Goal: Task Accomplishment & Management: Manage account settings

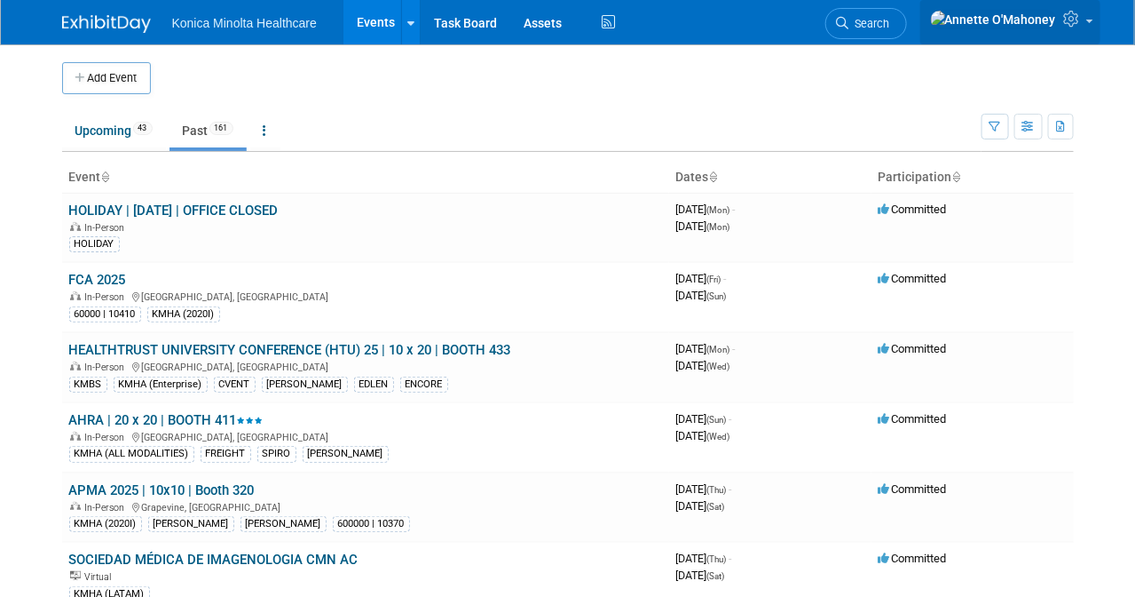
click at [1087, 29] on link at bounding box center [1011, 22] width 180 height 44
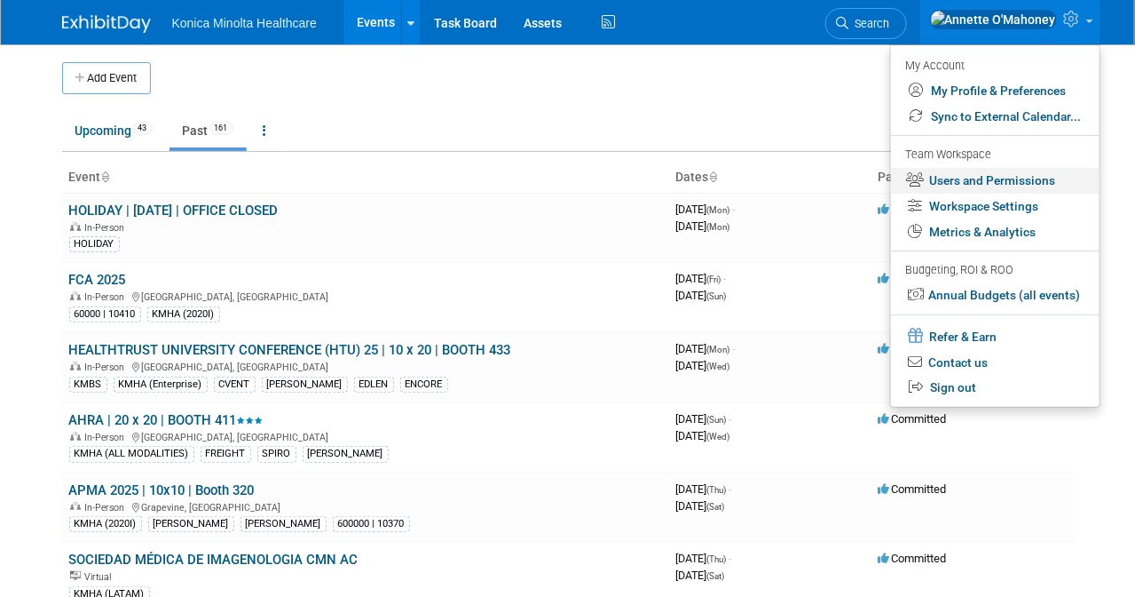
click at [1032, 176] on link "Users and Permissions" at bounding box center [995, 181] width 209 height 26
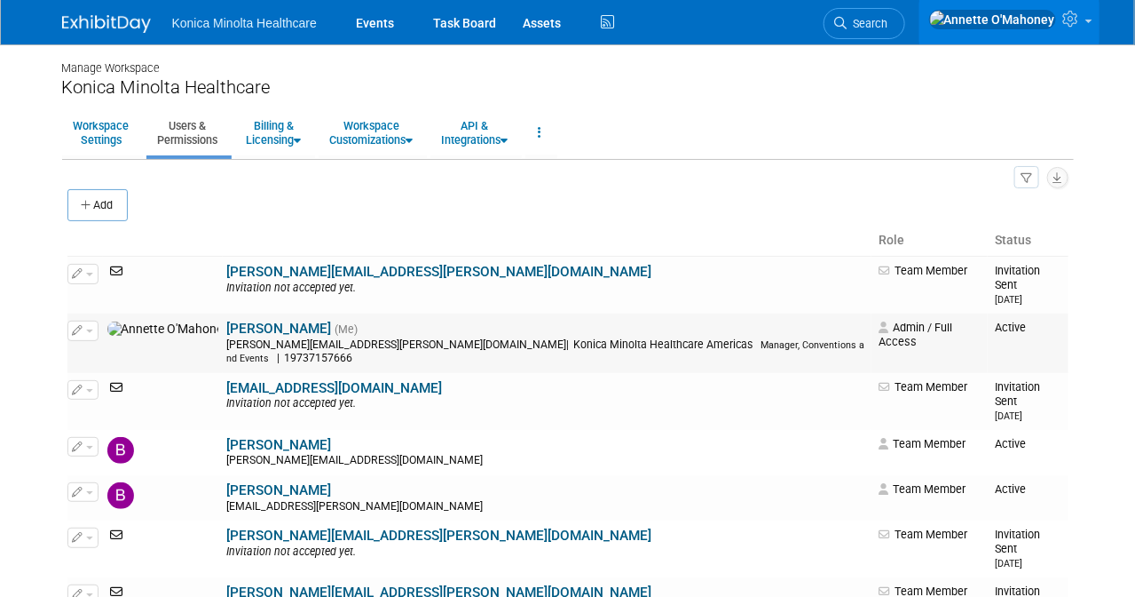
click at [88, 329] on span "button" at bounding box center [89, 331] width 7 height 4
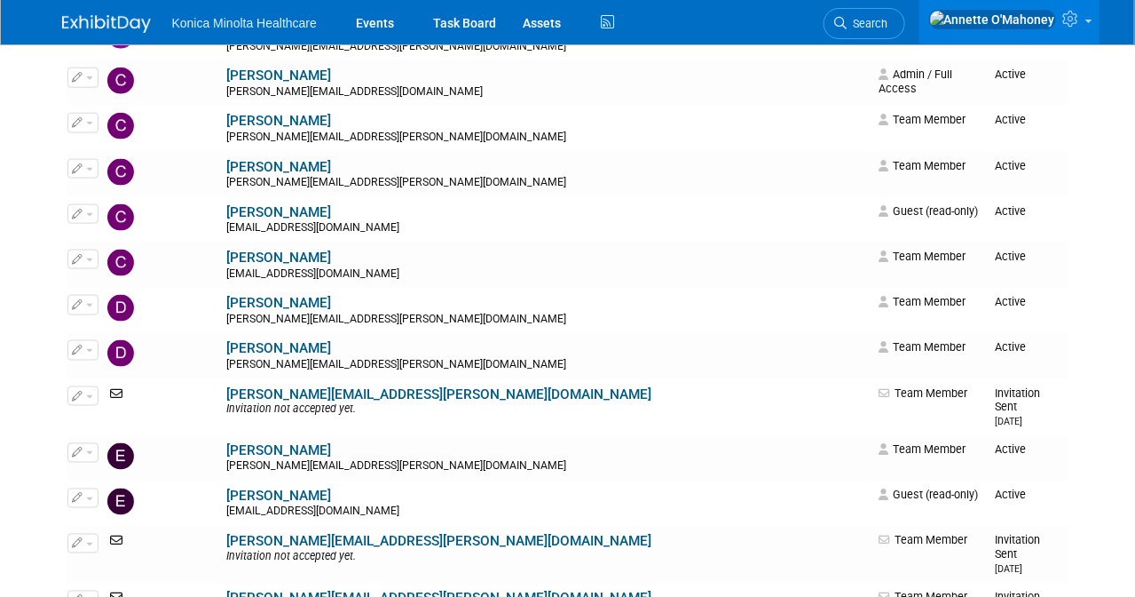
scroll to position [888, 0]
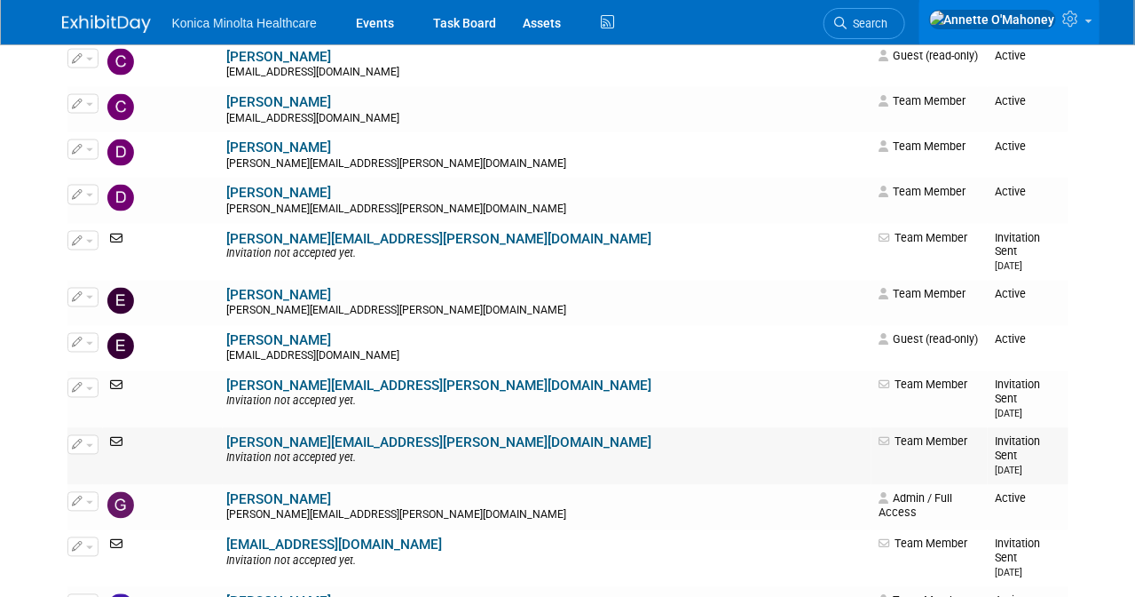
click at [84, 435] on button "button" at bounding box center [82, 445] width 31 height 20
click at [130, 428] on td at bounding box center [163, 456] width 120 height 57
click at [117, 436] on icon at bounding box center [118, 442] width 23 height 12
click at [91, 444] on span "button" at bounding box center [89, 446] width 7 height 4
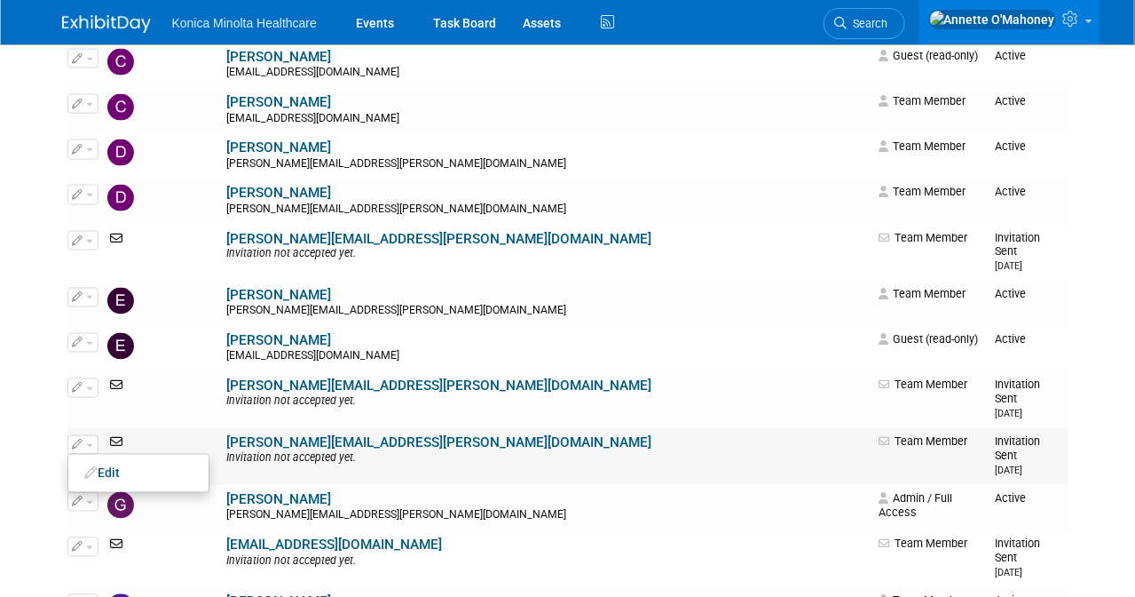
click at [91, 444] on span "button" at bounding box center [89, 446] width 7 height 4
click at [227, 435] on link "[PERSON_NAME][EMAIL_ADDRESS][PERSON_NAME][DOMAIN_NAME]" at bounding box center [439, 443] width 425 height 16
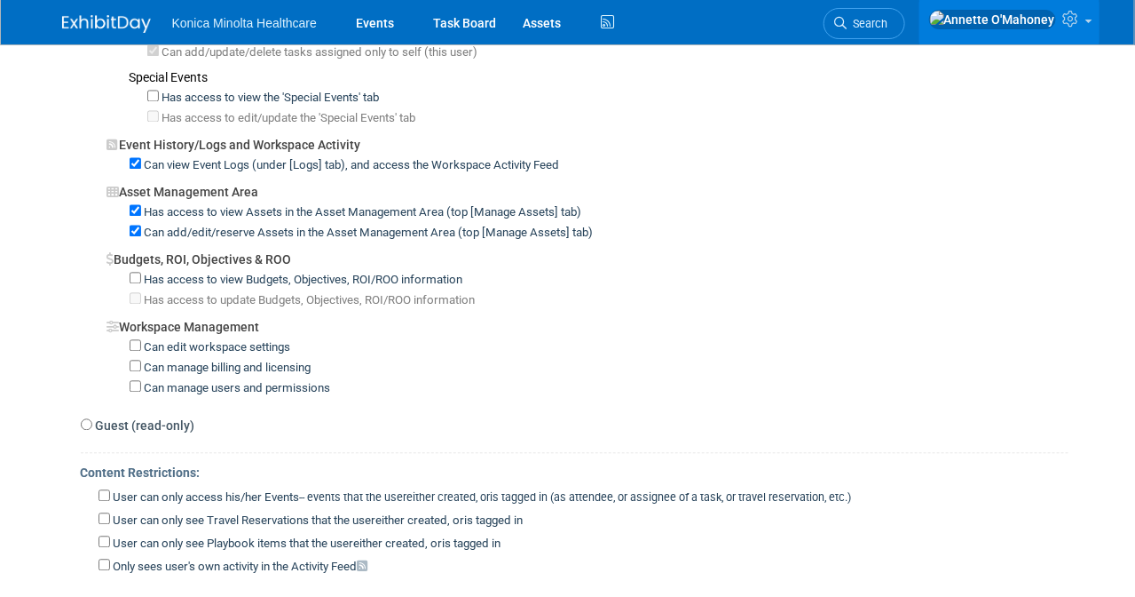
scroll to position [1443, 0]
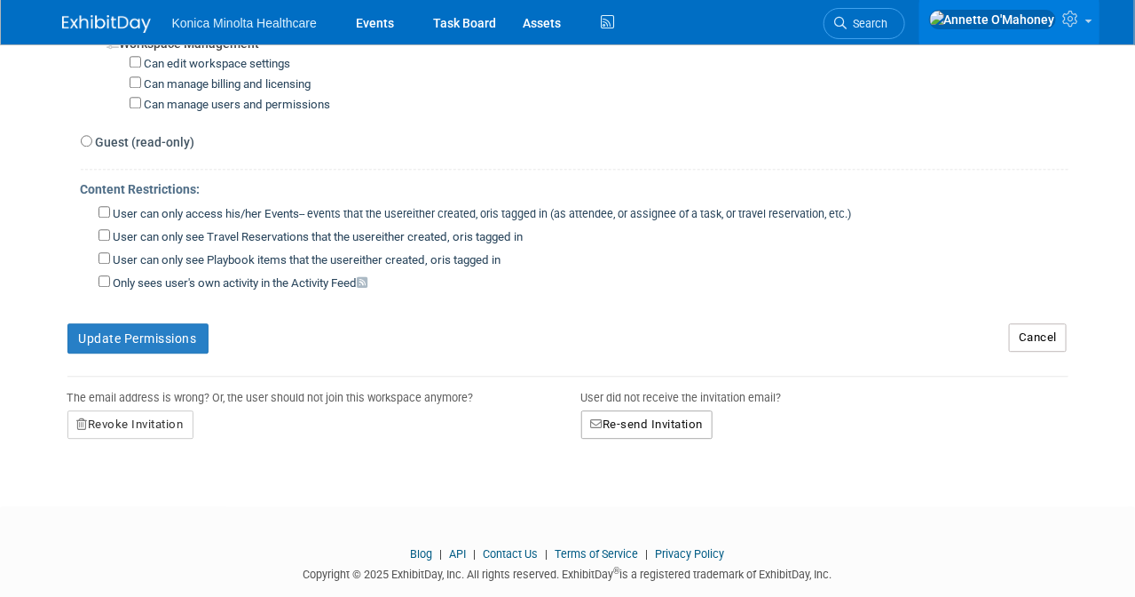
click at [670, 410] on button "Re-send Invitation" at bounding box center [647, 424] width 132 height 28
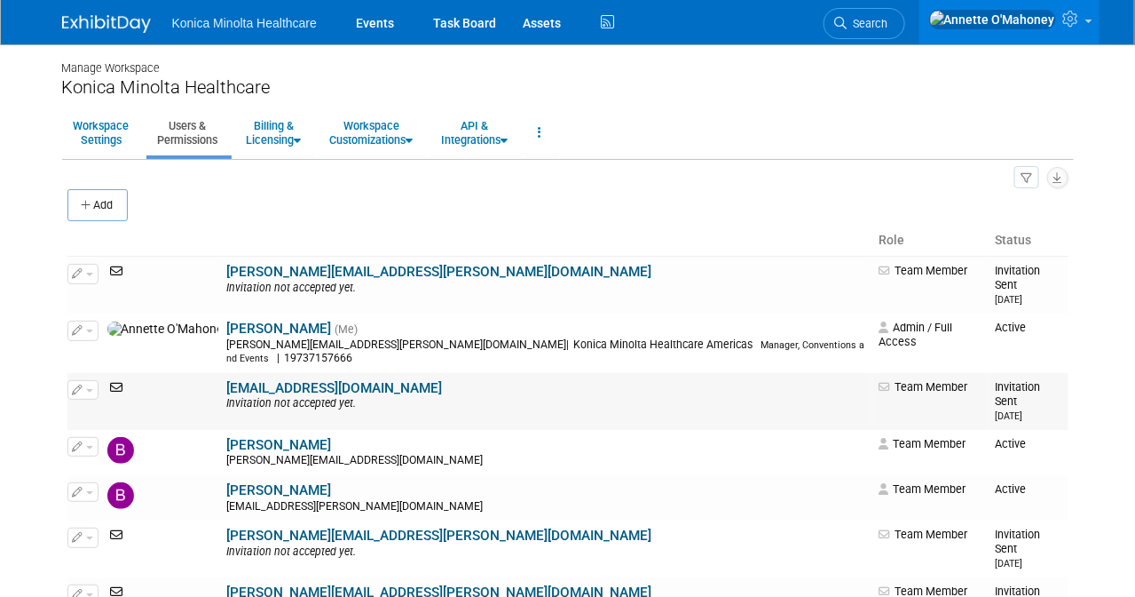
click at [232, 380] on link "[EMAIL_ADDRESS][DOMAIN_NAME]" at bounding box center [335, 388] width 216 height 16
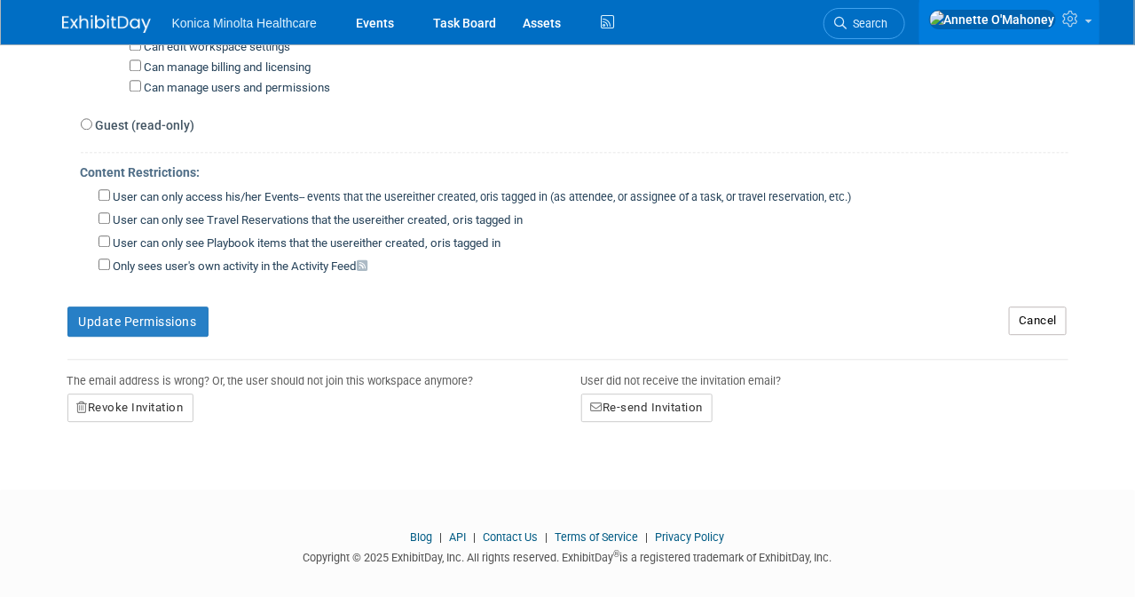
scroll to position [1464, 0]
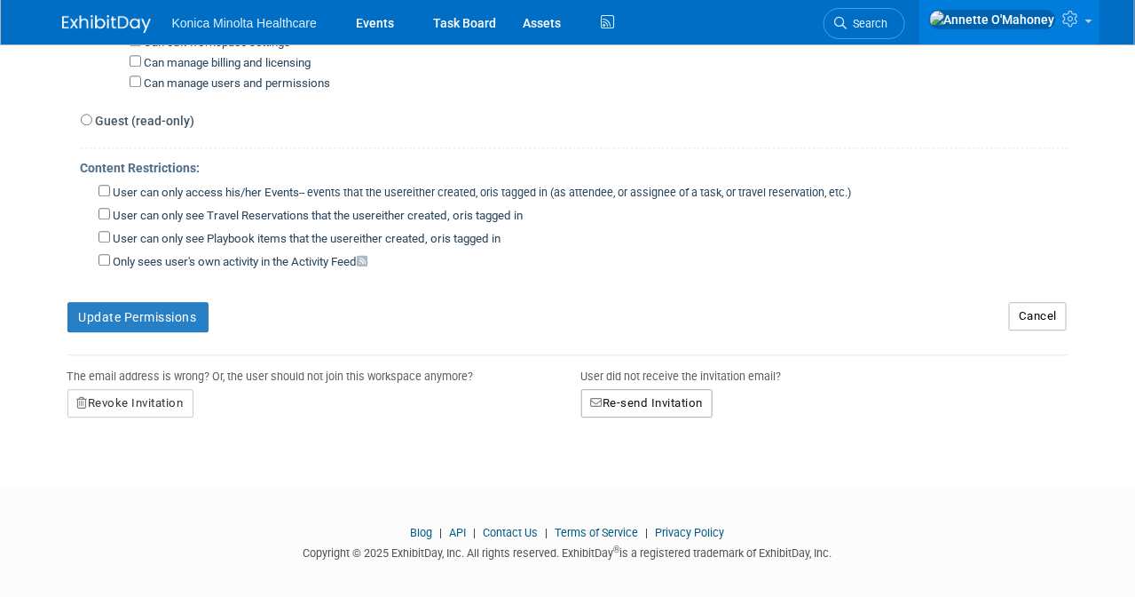
click at [694, 389] on button "Re-send Invitation" at bounding box center [647, 403] width 132 height 28
